Goal: Complete application form: Complete application form

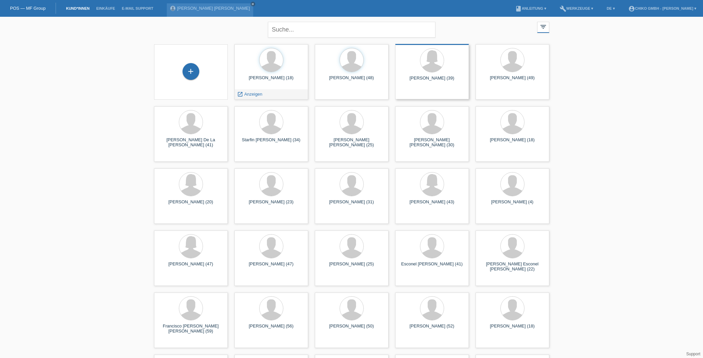
scroll to position [0, 0]
click at [191, 68] on div "+" at bounding box center [191, 71] width 17 height 17
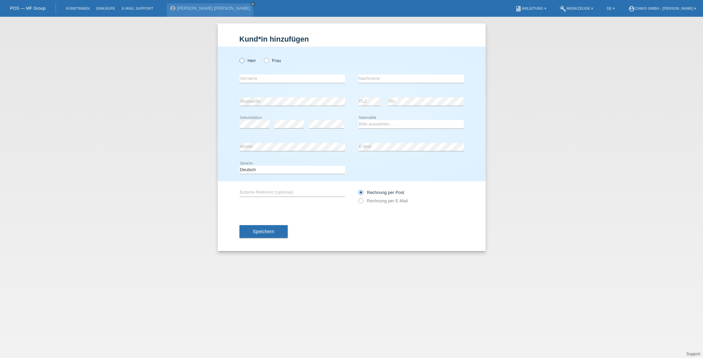
click at [246, 63] on label "Herr" at bounding box center [248, 60] width 17 height 5
click at [244, 62] on input "Herr" at bounding box center [242, 60] width 4 height 4
radio input "true"
type input "A"
type input "S"
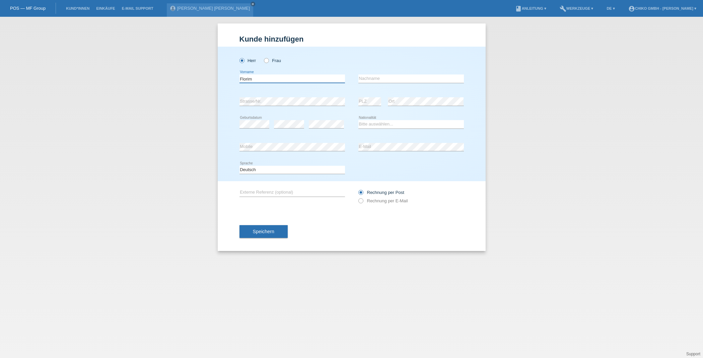
type input "Florim"
type input "Shala"
click at [681, 0] on html "POS — MF Group Kund*innen Einkäufe E-Mail Support Stefan Willy Kalt close menu" at bounding box center [351, 8] width 703 height 17
select select "XK"
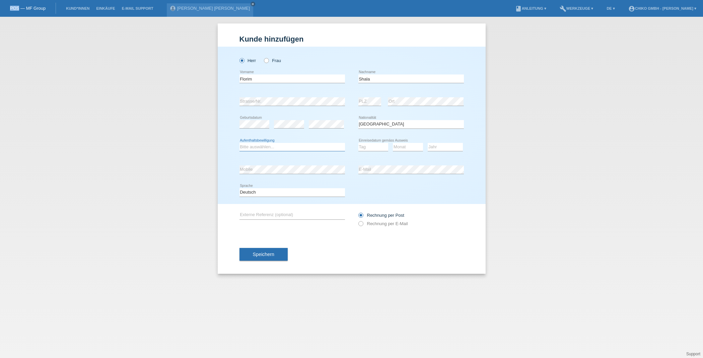
select select "C"
select select "29"
select select "06"
select select "1999"
click at [279, 252] on button "Speichern" at bounding box center [264, 254] width 48 height 13
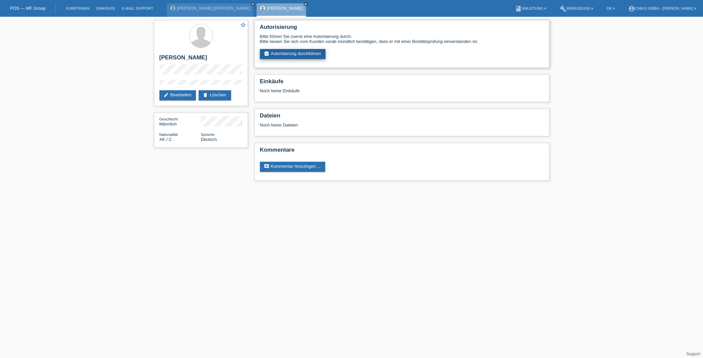
click at [305, 53] on link "assignment_turned_in Autorisierung durchführen" at bounding box center [293, 54] width 66 height 10
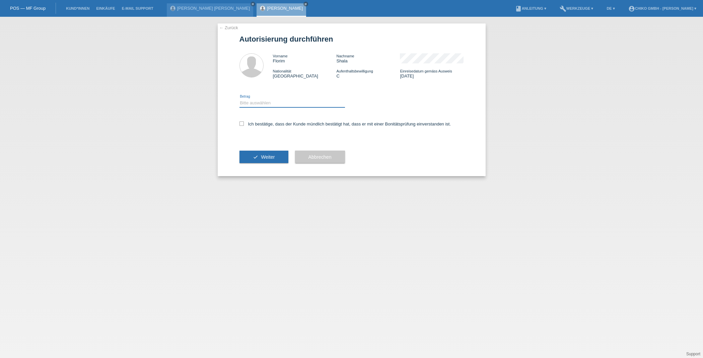
select select "2"
click at [243, 124] on icon at bounding box center [242, 123] width 4 height 4
click at [243, 124] on input "Ich bestätige, dass der Kunde mündlich bestätigt hat, dass er mit einer Bonität…" at bounding box center [242, 123] width 4 height 4
checkbox input "true"
click at [258, 154] on button "check Weiter" at bounding box center [264, 156] width 49 height 13
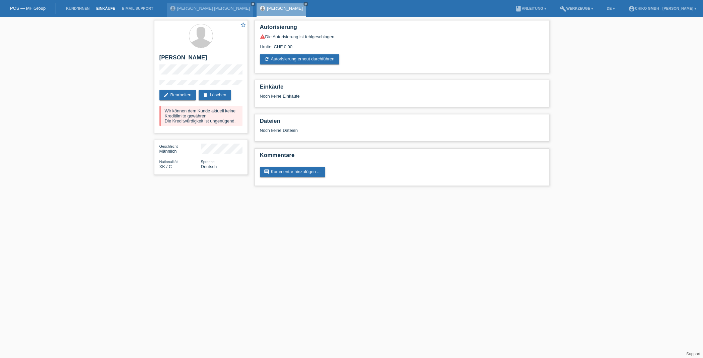
click at [103, 9] on link "Einkäufe" at bounding box center [105, 8] width 25 height 4
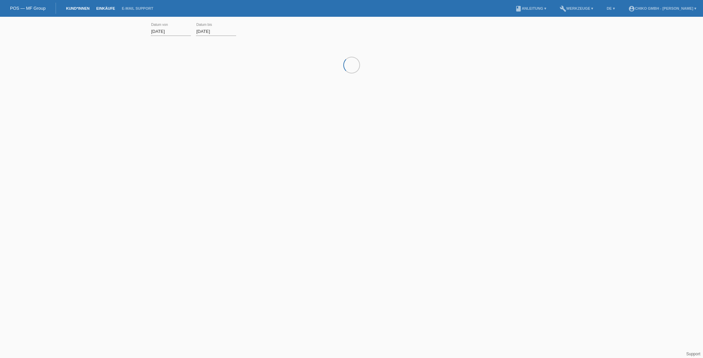
click at [78, 8] on link "Kund*innen" at bounding box center [78, 8] width 30 height 4
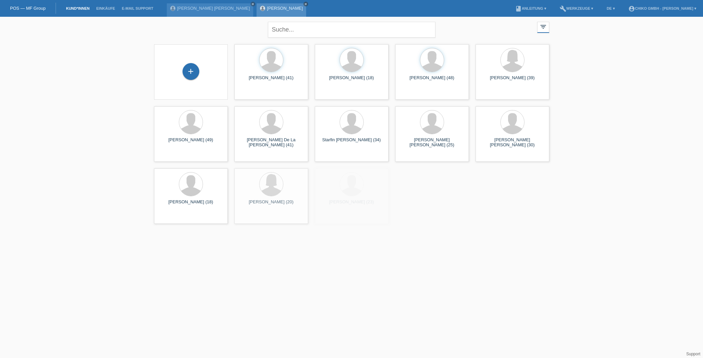
click at [304, 4] on icon "close" at bounding box center [305, 3] width 3 height 3
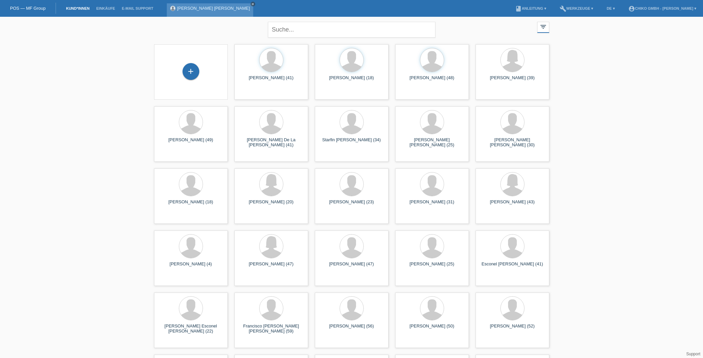
click at [251, 4] on icon "close" at bounding box center [252, 3] width 3 height 3
click at [192, 72] on div "+" at bounding box center [191, 71] width 17 height 17
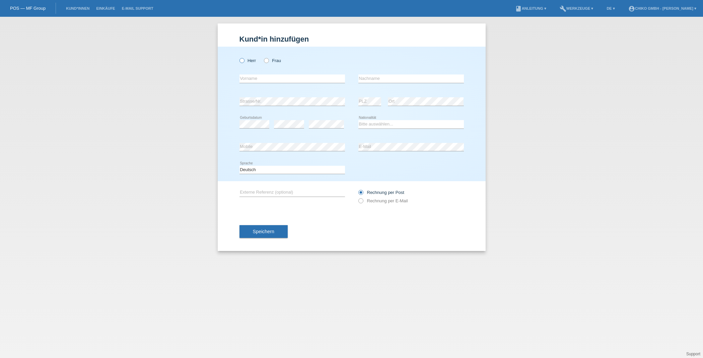
click at [238, 57] on icon at bounding box center [238, 57] width 0 height 0
click at [243, 62] on input "Herr" at bounding box center [242, 60] width 4 height 4
radio input "true"
drag, startPoint x: 275, startPoint y: 60, endPoint x: 272, endPoint y: 64, distance: 4.3
click at [275, 60] on label "Frau" at bounding box center [272, 60] width 17 height 5
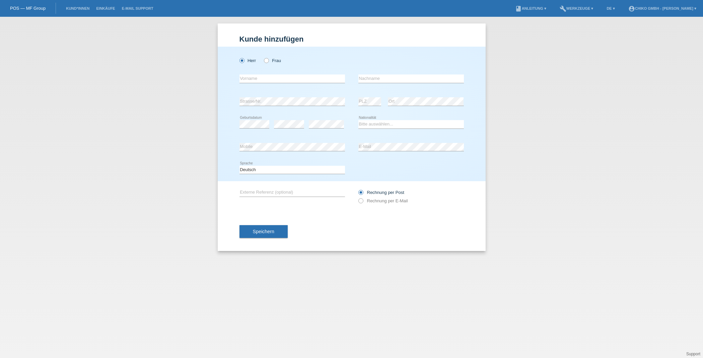
click at [268, 60] on input "Frau" at bounding box center [266, 60] width 4 height 4
radio input "true"
type input "<"
type input "[PERSON_NAME]"
type input "Keskin"
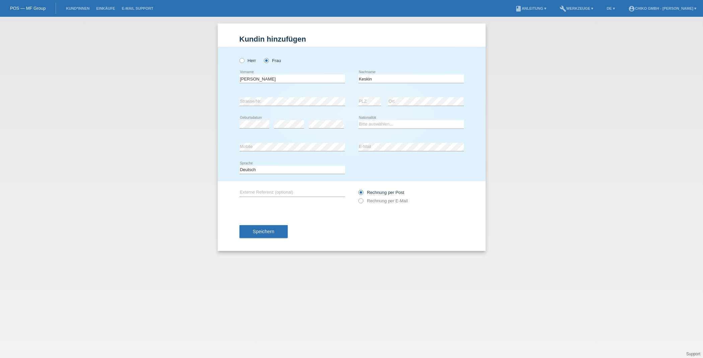
click at [262, 128] on div "error Geburtsdatum" at bounding box center [255, 124] width 30 height 23
select select "TR"
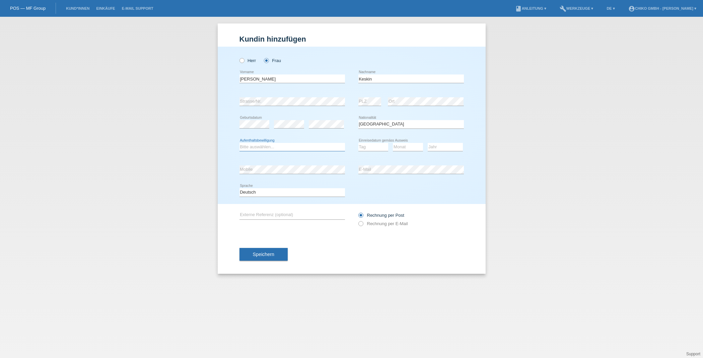
select select "C"
select select "16"
select select "03"
select select "1988"
click at [327, 230] on div "error Externe Referenz (optional) Rechnung per Post" at bounding box center [352, 219] width 225 height 31
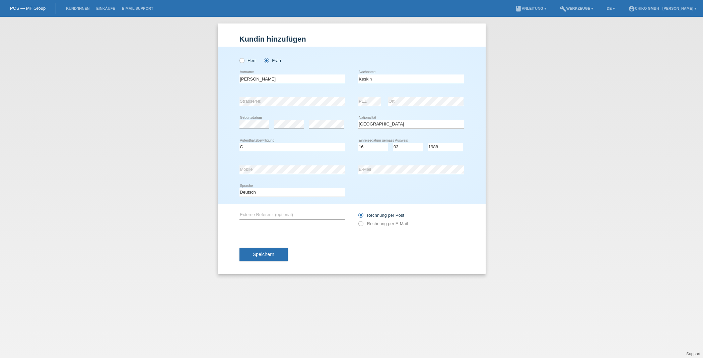
click at [271, 252] on span "Speichern" at bounding box center [263, 253] width 21 height 5
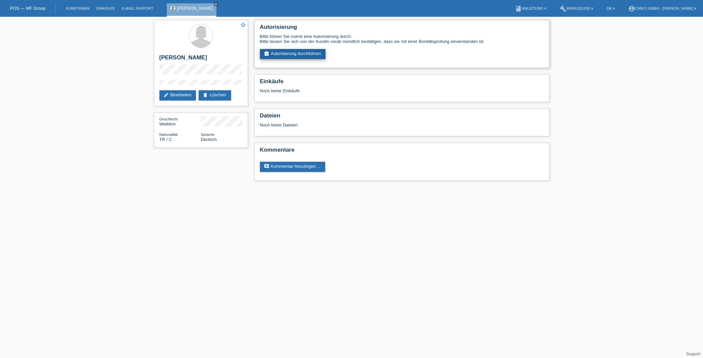
click at [312, 55] on link "assignment_turned_in Autorisierung durchführen" at bounding box center [293, 54] width 66 height 10
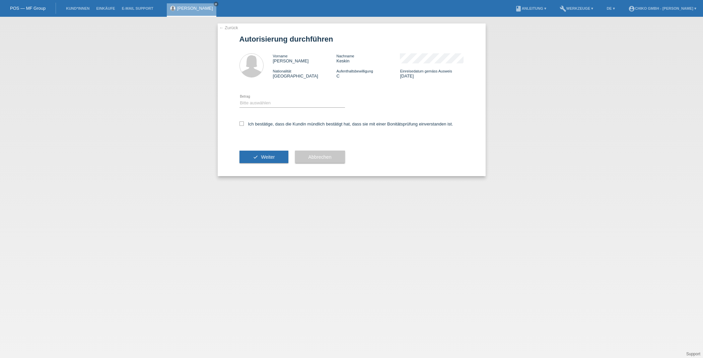
click at [258, 107] on div "Bitte auswählen CHF 1.00 - CHF 499.00 CHF 500.00 - CHF 1'999.00 CHF 2'000.00 - …" at bounding box center [293, 103] width 106 height 23
select select "2"
drag, startPoint x: 241, startPoint y: 123, endPoint x: 248, endPoint y: 131, distance: 10.5
click at [241, 123] on icon at bounding box center [242, 123] width 4 height 4
click at [241, 123] on input "Ich bestätige, dass die Kundin mündlich bestätigt hat, dass sie mit einer Bonit…" at bounding box center [242, 123] width 4 height 4
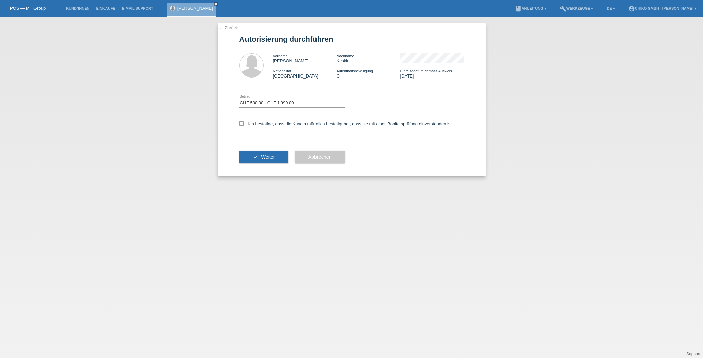
checkbox input "true"
click at [271, 156] on span "Weiter" at bounding box center [268, 156] width 14 height 5
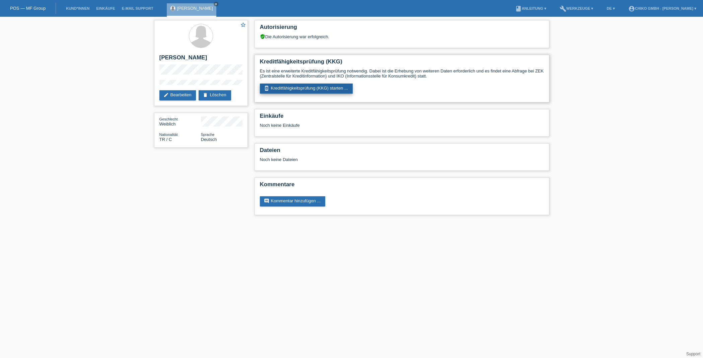
click at [291, 87] on link "perm_device_information Kreditfähigkeitsprüfung (KKG) starten ..." at bounding box center [306, 88] width 93 height 10
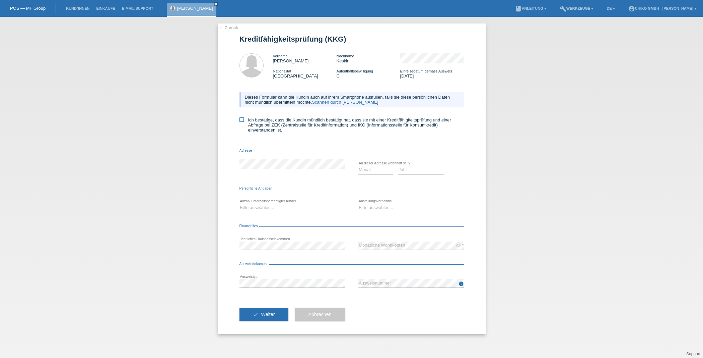
click at [244, 120] on label "Ich bestätige, dass die Kundin mündlich bestätigt hat, dass sie mit einer Kredi…" at bounding box center [352, 124] width 225 height 15
click at [244, 120] on input "Ich bestätige, dass die Kundin mündlich bestätigt hat, dass sie mit einer Kredi…" at bounding box center [242, 119] width 4 height 4
checkbox input "true"
select select "02"
select select "2004"
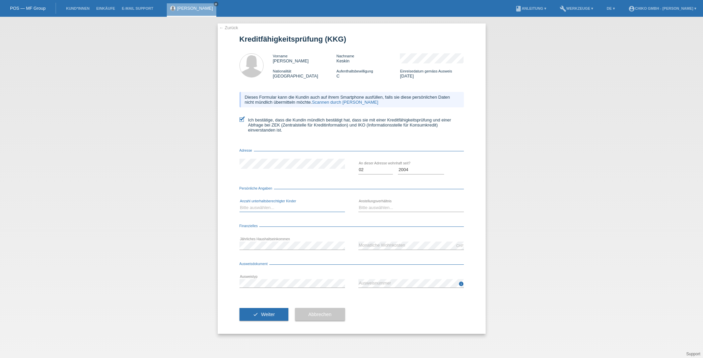
select select "1"
select select "UNLIMITED"
click at [277, 316] on button "check Weiter" at bounding box center [264, 314] width 49 height 13
